Goal: Find specific page/section: Find specific page/section

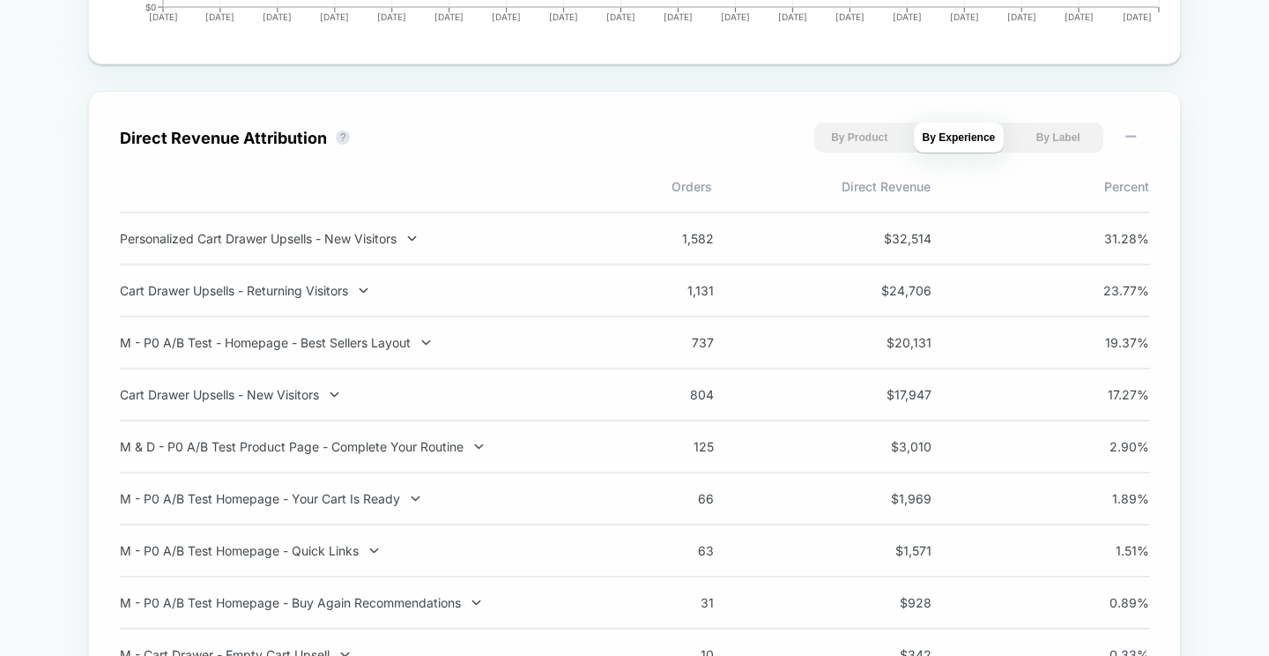
scroll to position [1175, 0]
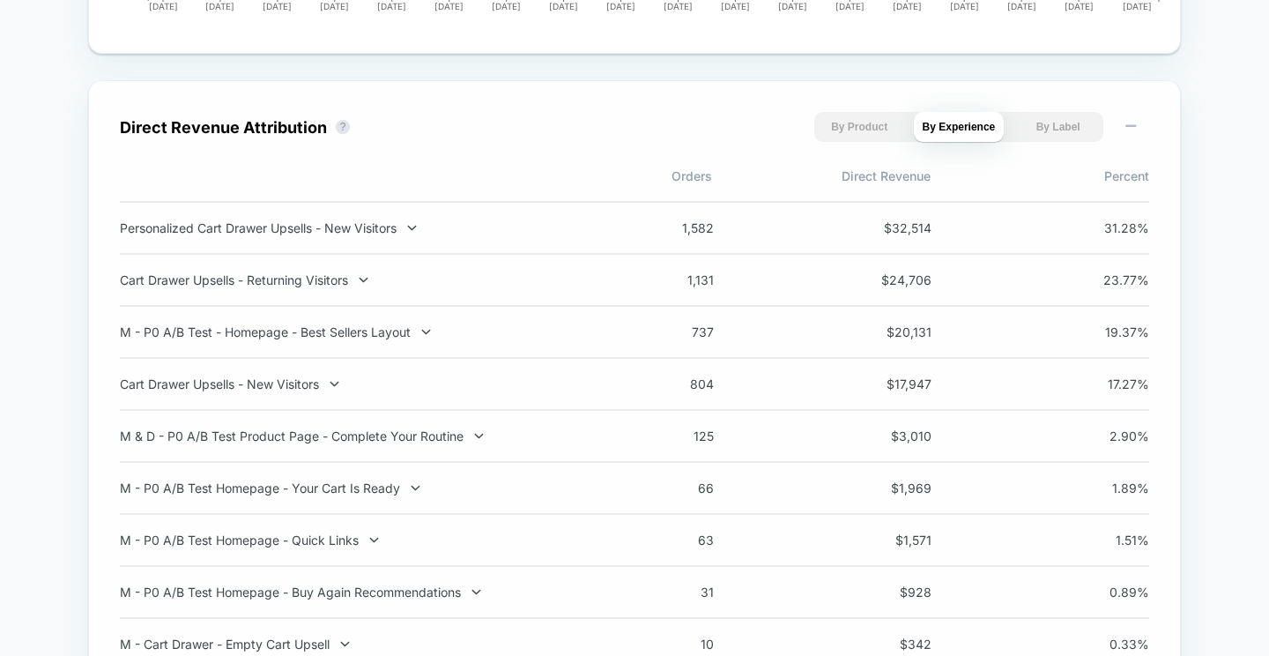
click at [1078, 126] on button "By Label" at bounding box center [1058, 127] width 91 height 30
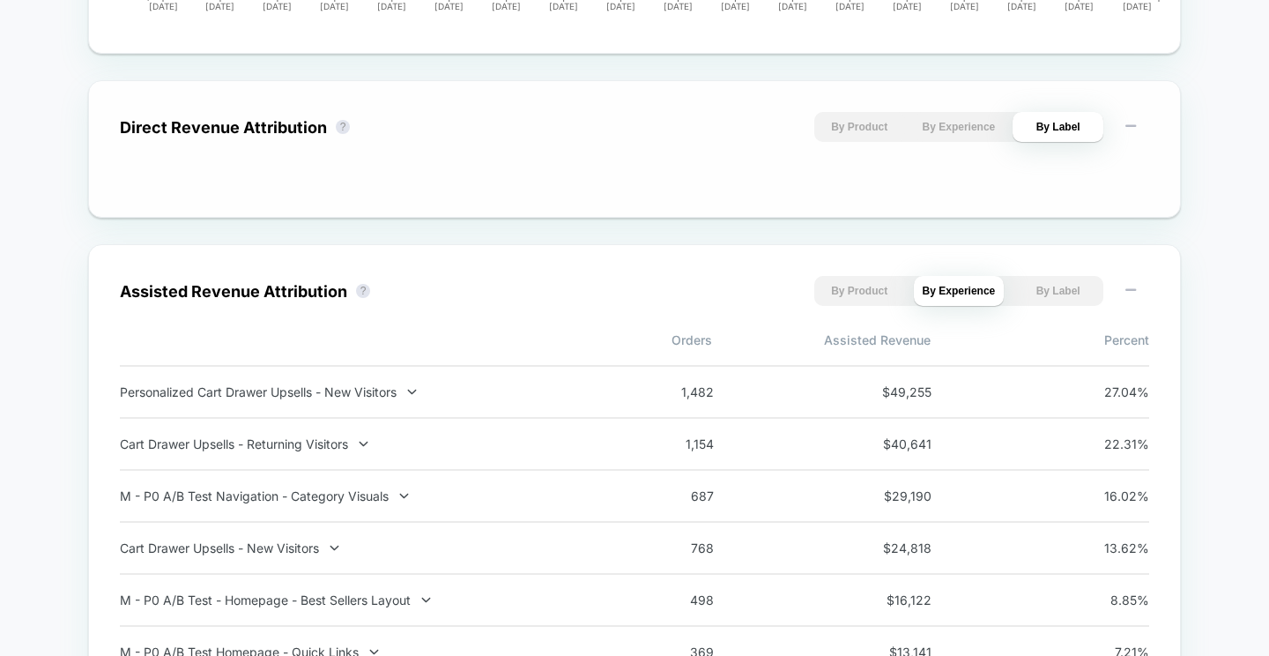
click at [978, 138] on button "By Experience" at bounding box center [959, 127] width 91 height 30
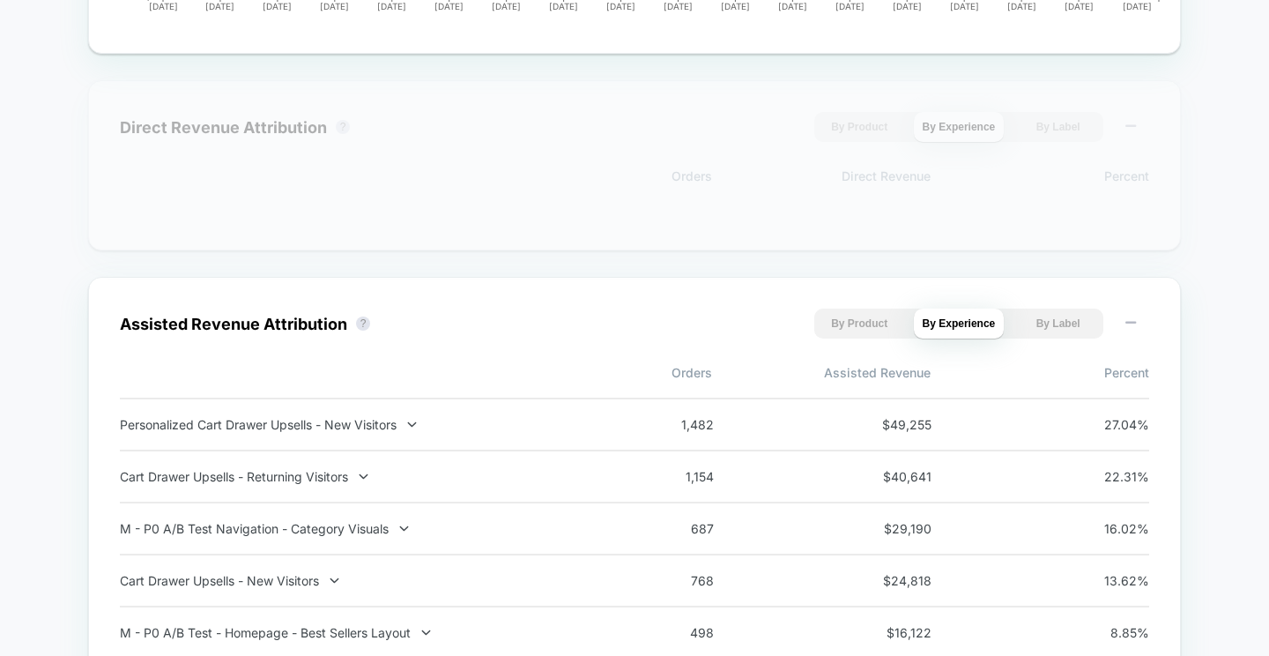
click at [842, 126] on button "By Product" at bounding box center [859, 127] width 91 height 30
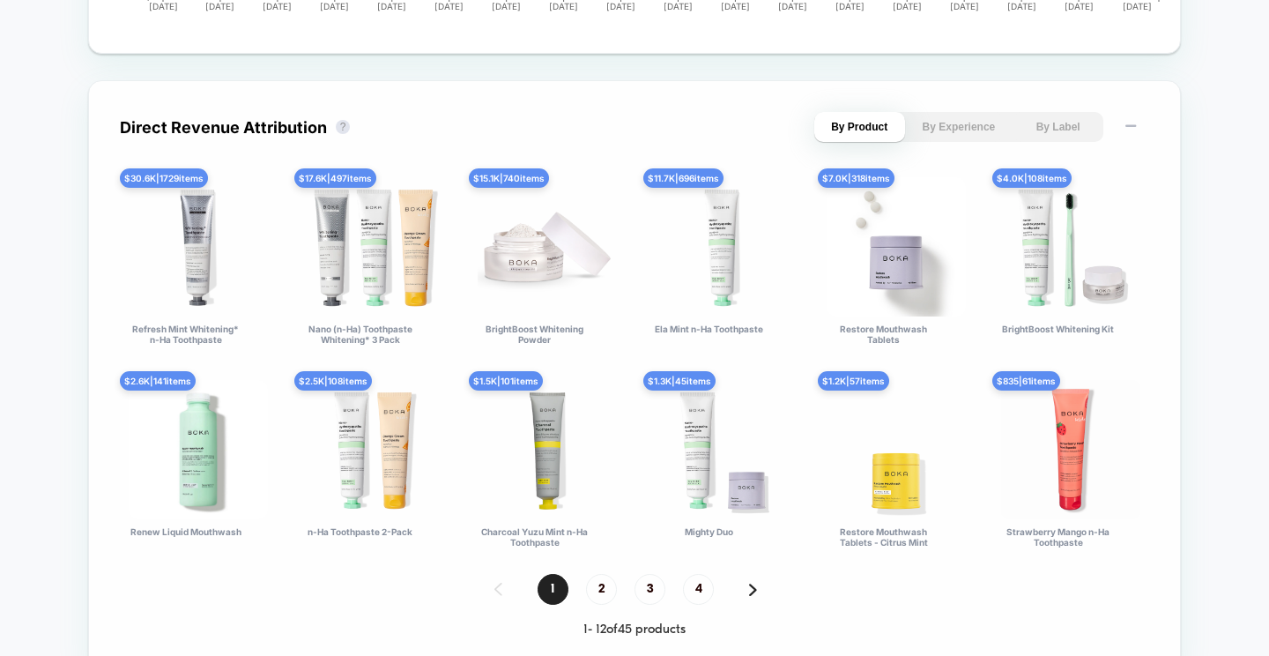
click at [960, 129] on button "By Experience" at bounding box center [959, 127] width 91 height 30
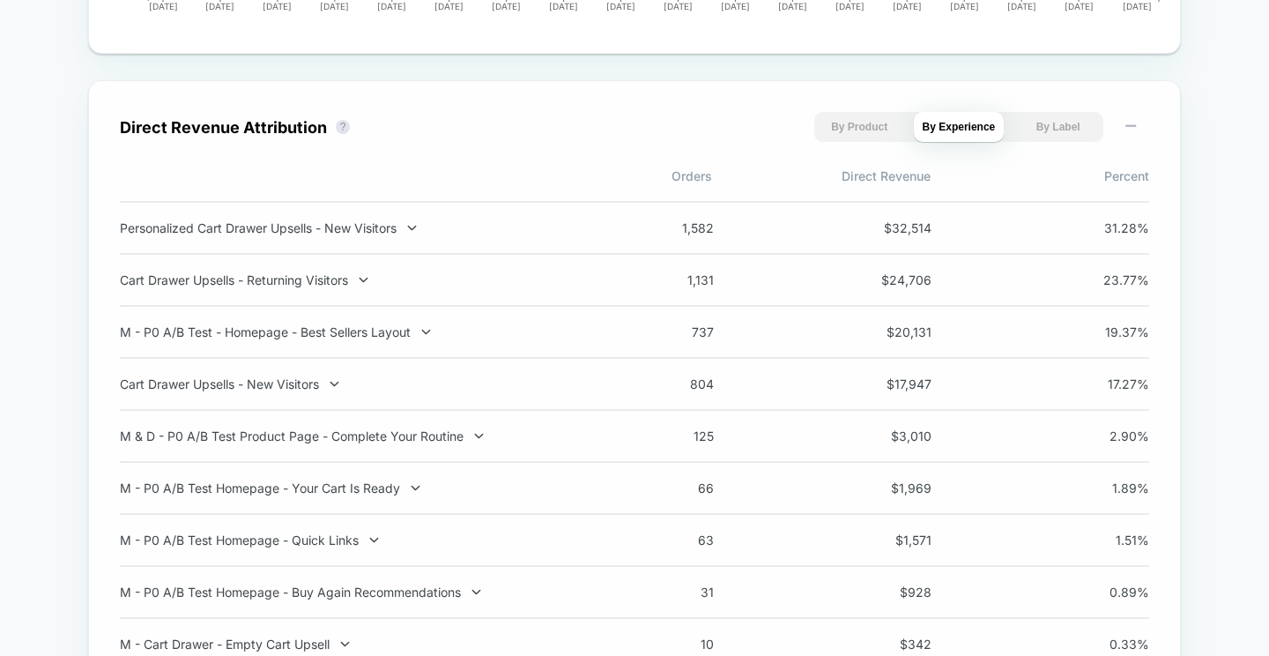
click at [1076, 122] on button "By Label" at bounding box center [1058, 127] width 91 height 30
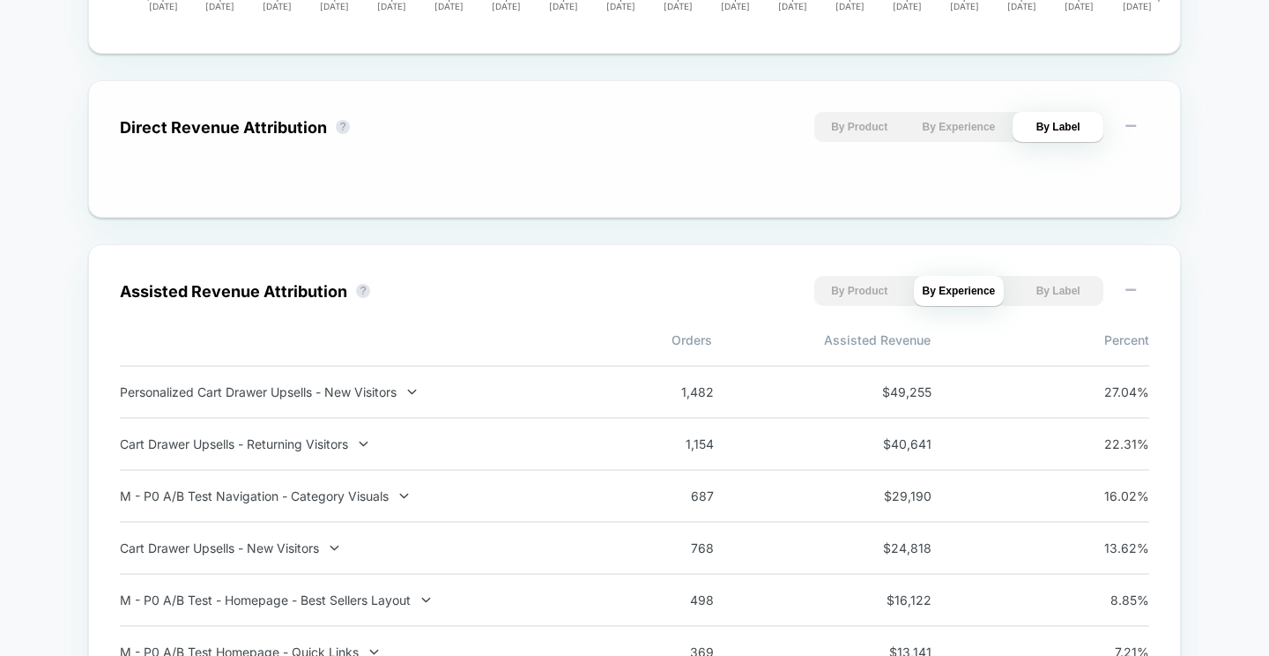
click at [936, 134] on button "By Experience" at bounding box center [959, 127] width 91 height 30
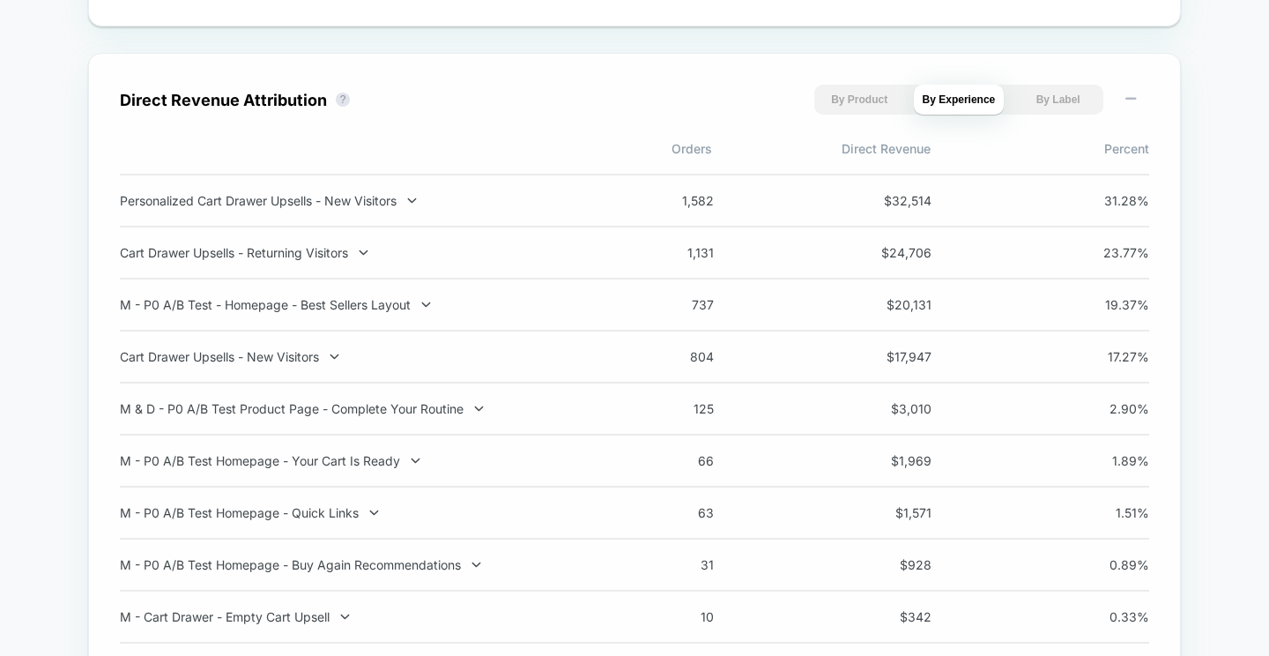
scroll to position [1204, 0]
click at [417, 199] on icon at bounding box center [411, 198] width 13 height 13
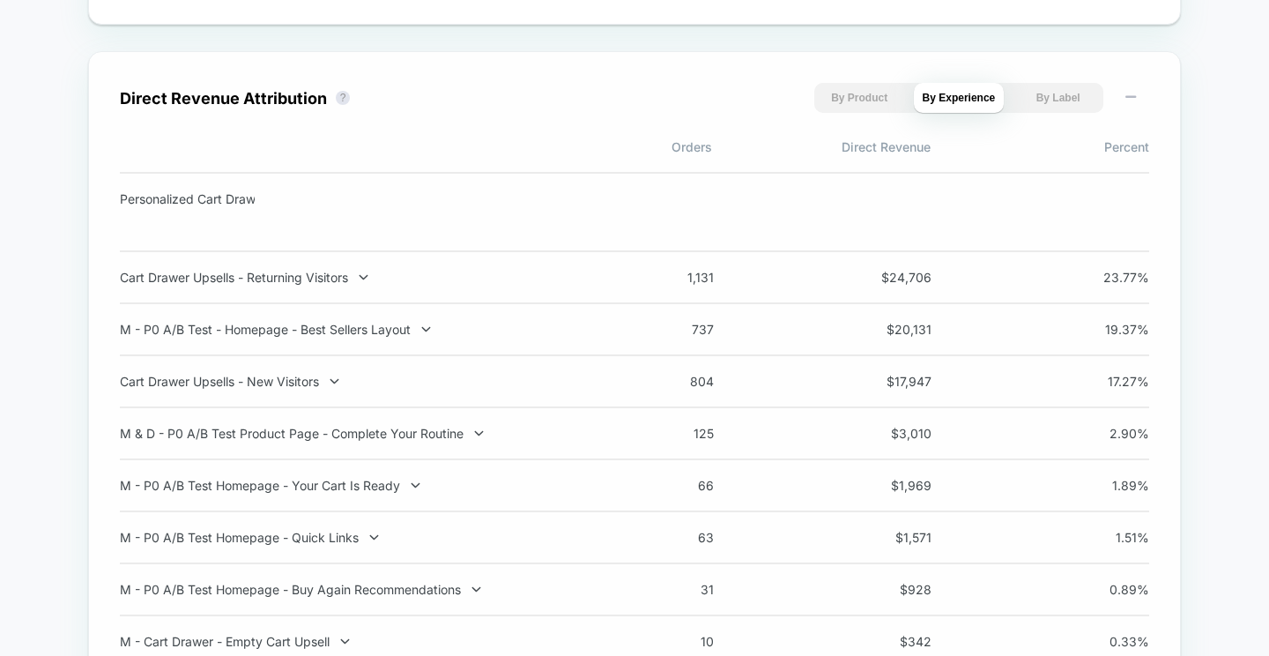
click at [417, 199] on div "Personalized Cart Drawer Upsells - New Visitors" at bounding box center [269, 211] width 299 height 41
click at [412, 245] on div "Personalized Cart Drawer Upsells - New Visitors" at bounding box center [634, 212] width 1029 height 80
click at [370, 281] on icon at bounding box center [363, 277] width 13 height 13
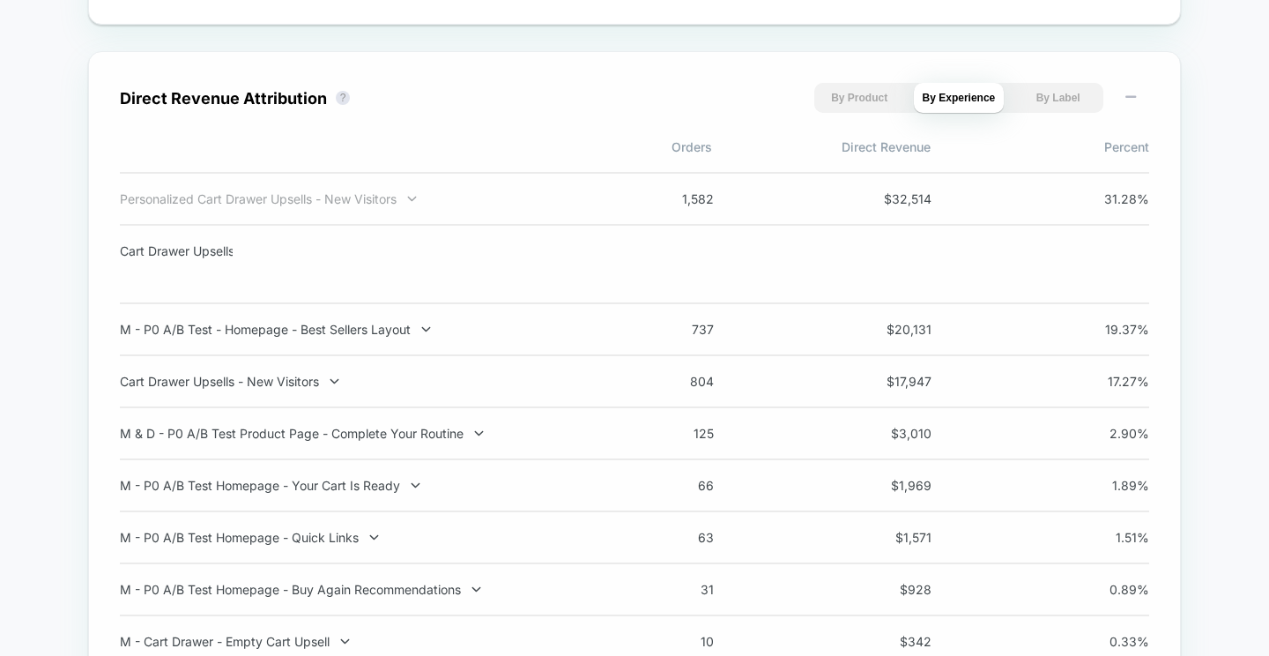
click at [414, 205] on icon at bounding box center [411, 198] width 13 height 13
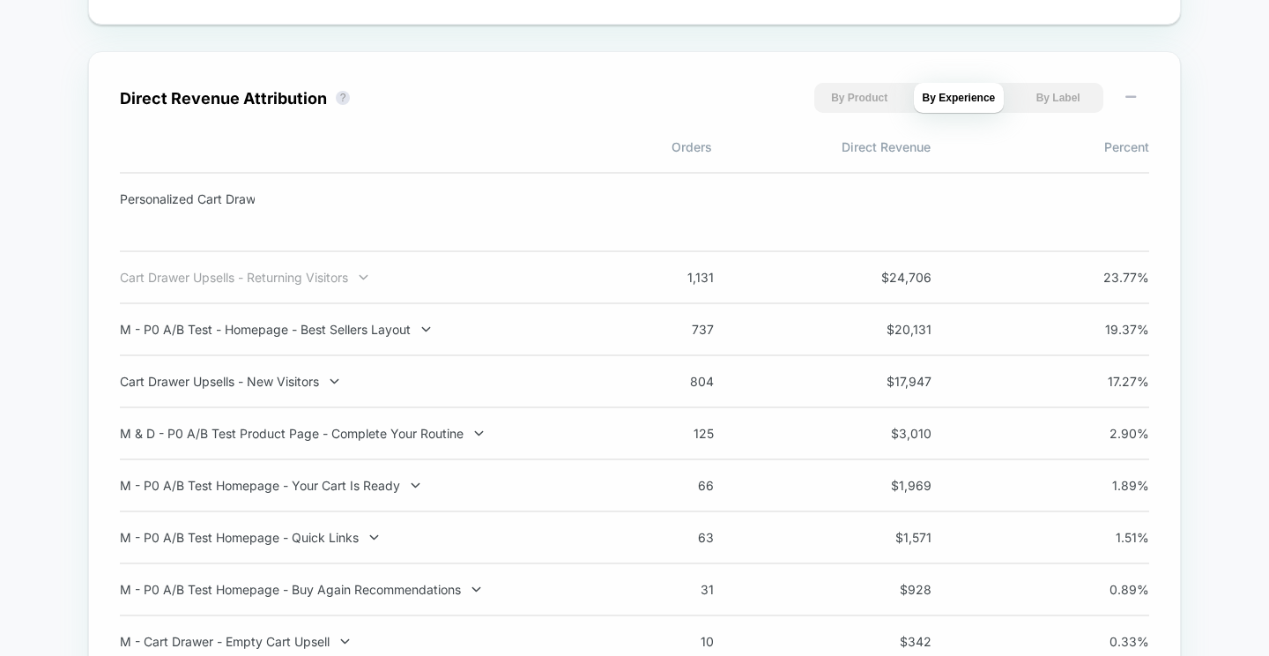
click at [375, 278] on div "Cart Drawer Upsells - Returning Visitors" at bounding box center [352, 277] width 464 height 15
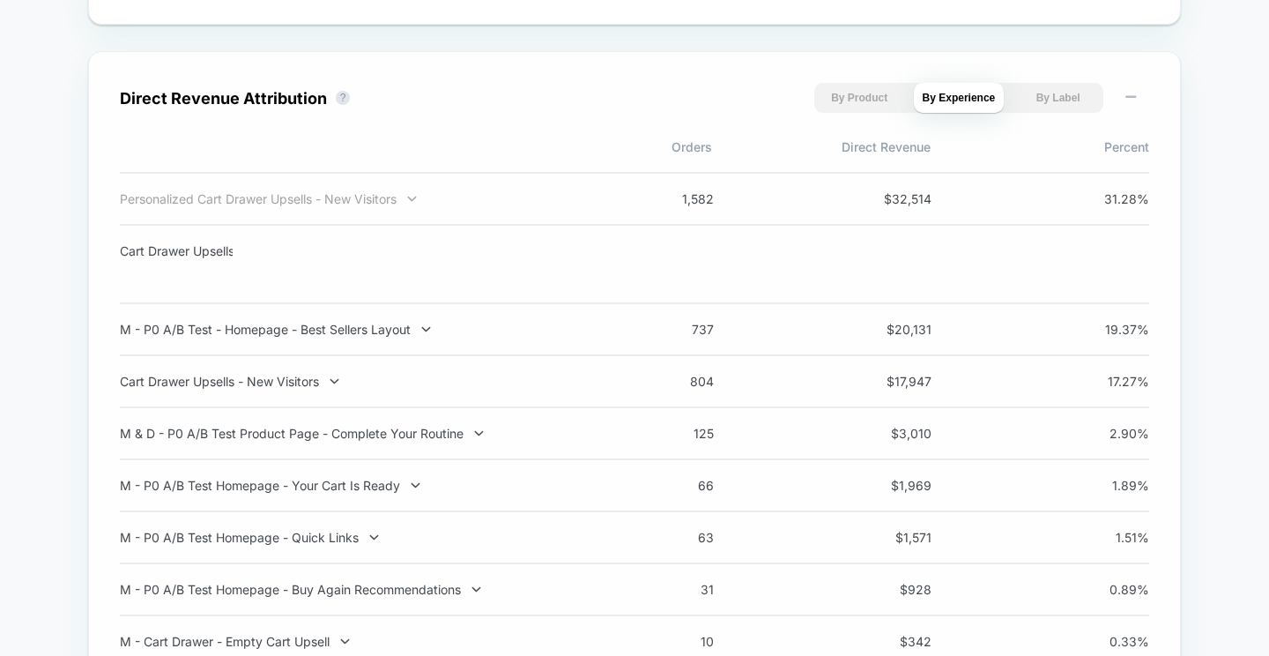
click at [416, 202] on icon at bounding box center [412, 199] width 9 height 5
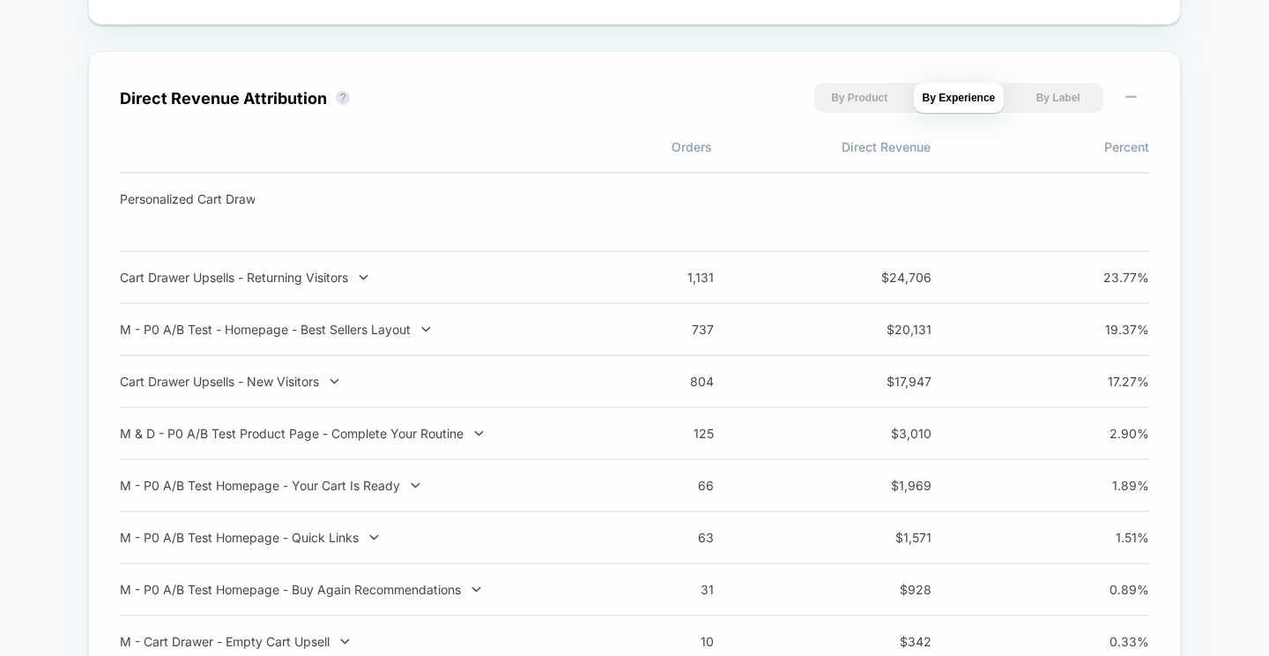
click at [484, 125] on div "Direct Revenue Attribution ? By Product By Experience By Label Orders Direct Re…" at bounding box center [634, 384] width 1029 height 603
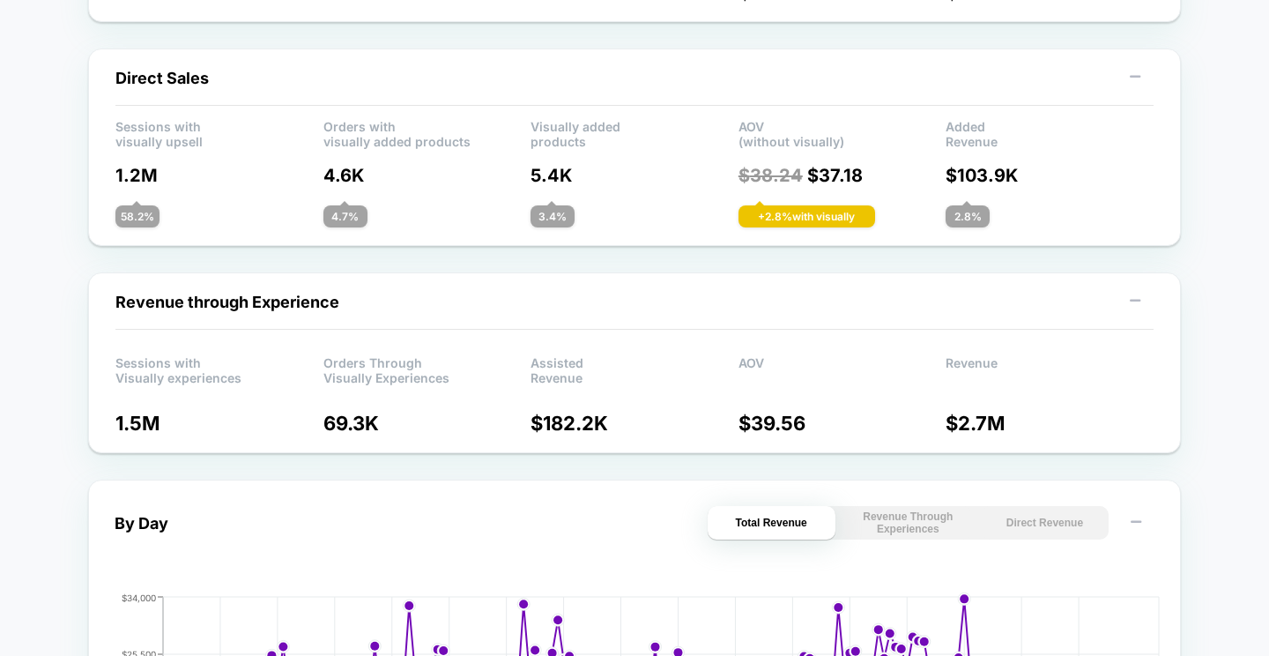
scroll to position [0, 0]
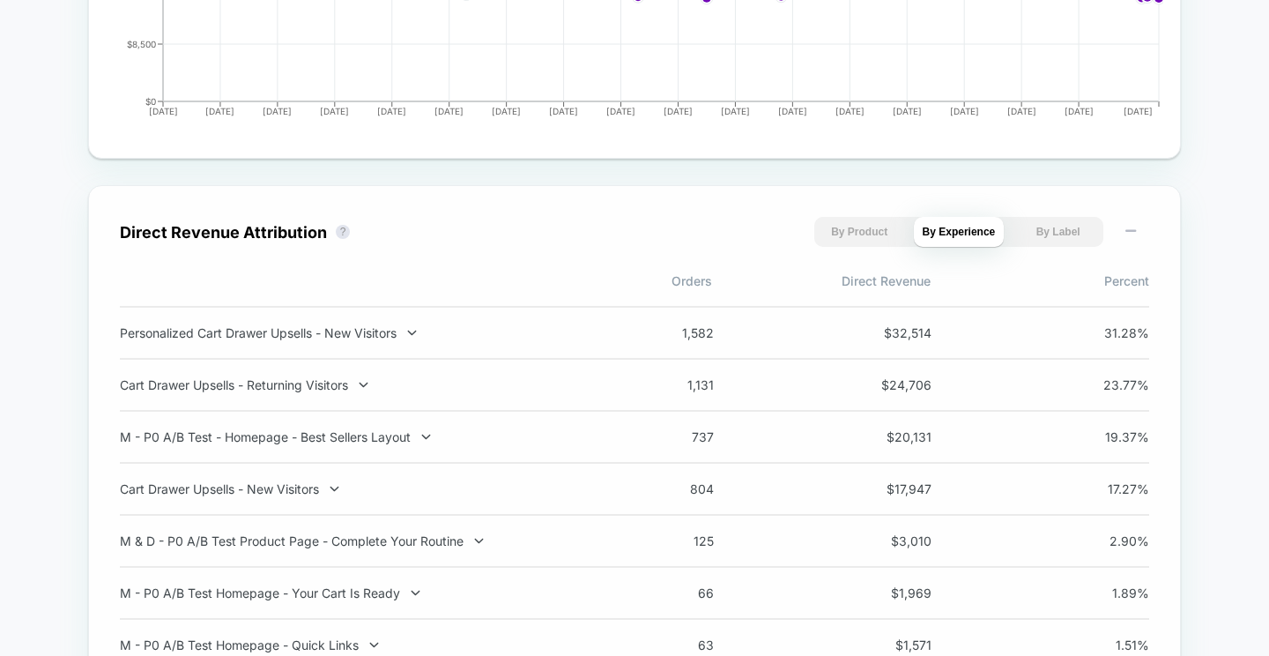
scroll to position [1056, 0]
